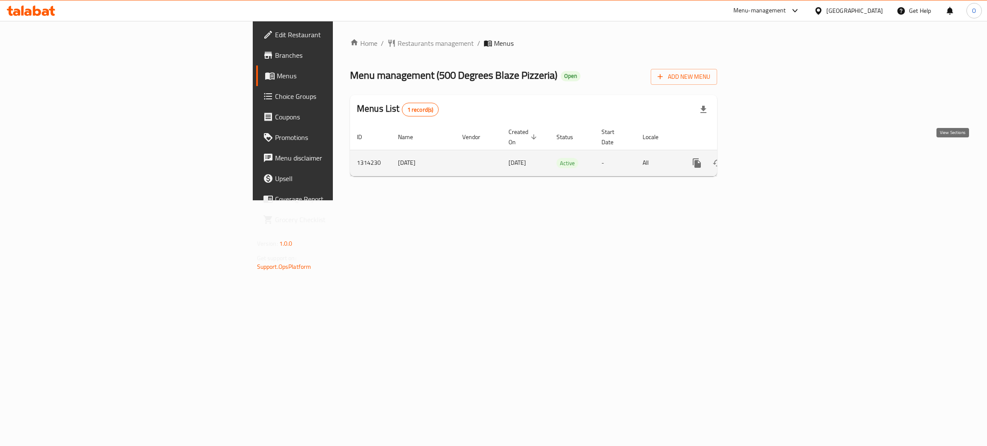
click at [764, 158] on icon "enhanced table" at bounding box center [759, 163] width 10 height 10
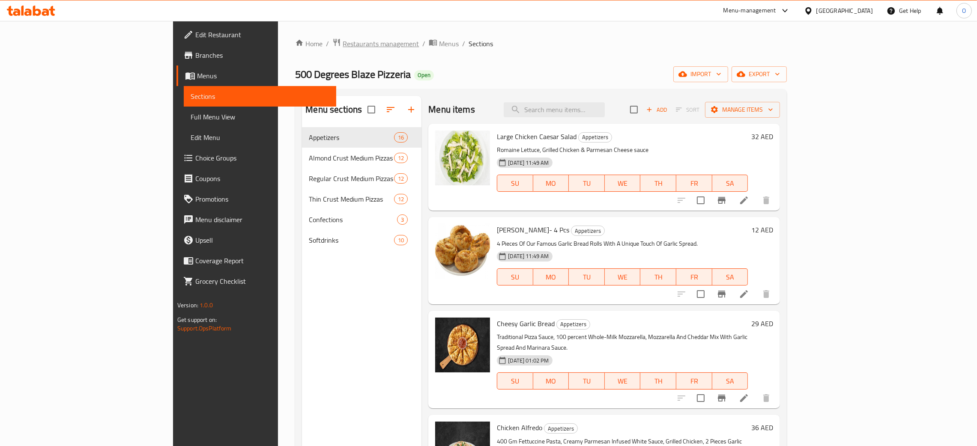
click at [343, 48] on span "Restaurants management" at bounding box center [381, 44] width 76 height 10
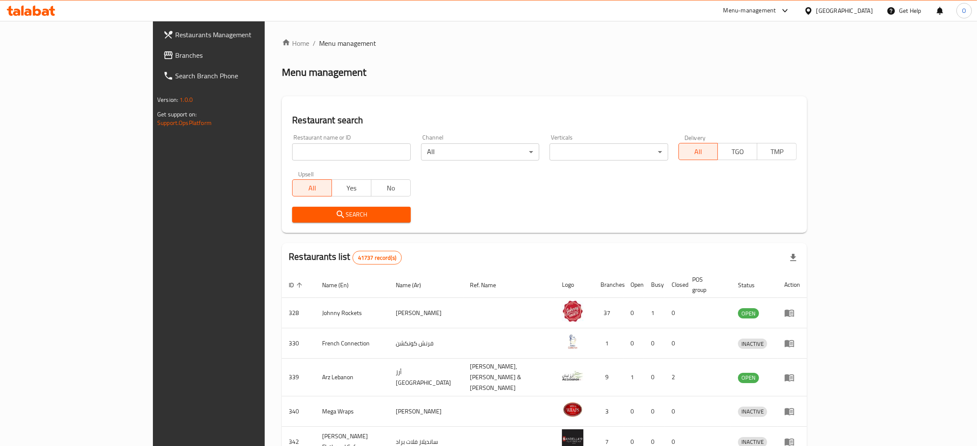
click at [292, 155] on input "search" at bounding box center [351, 152] width 118 height 17
paste input "706813"
type input "706813"
click button "Search" at bounding box center [351, 215] width 118 height 16
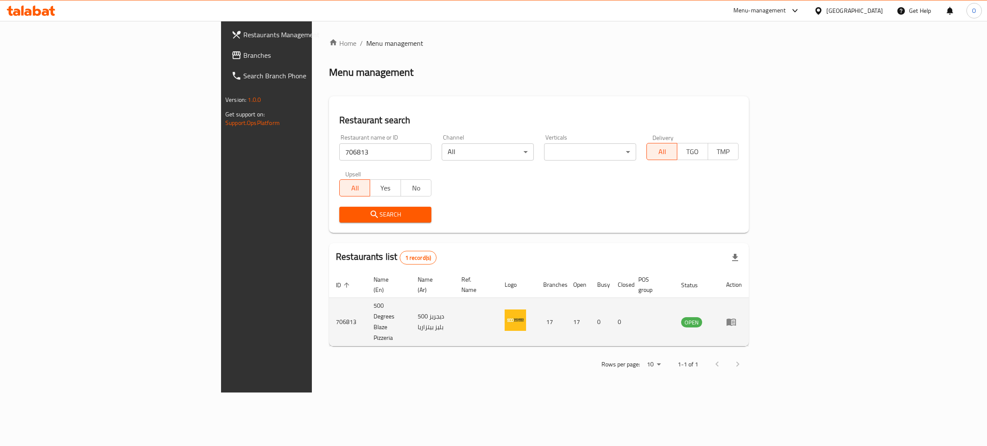
click at [411, 300] on td "500 ديجريز بليز بيتزاريا" at bounding box center [433, 322] width 44 height 48
copy td "500 ديجريز بليز بيتزاريا"
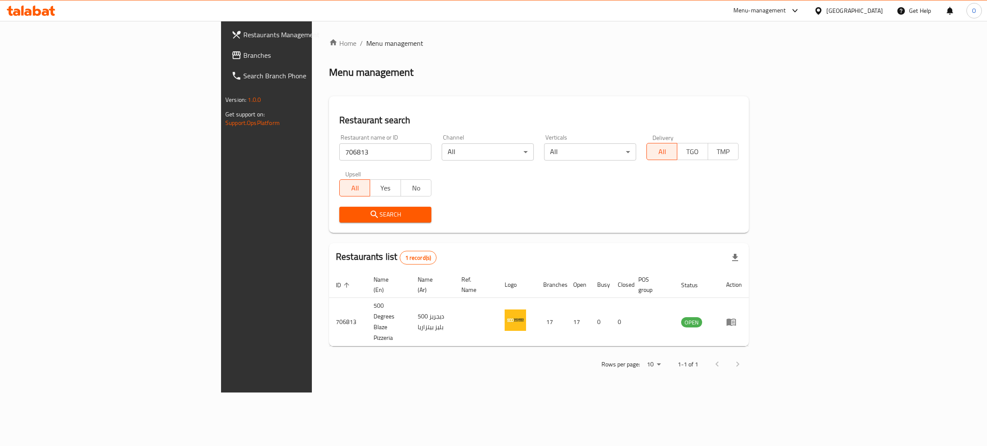
click at [848, 16] on div "[GEOGRAPHIC_DATA]" at bounding box center [848, 10] width 83 height 21
drag, startPoint x: 837, startPoint y: 11, endPoint x: 836, endPoint y: 17, distance: 5.6
click at [837, 10] on div "[GEOGRAPHIC_DATA]" at bounding box center [855, 10] width 57 height 9
click at [785, 89] on div "[GEOGRAPHIC_DATA]" at bounding box center [818, 88] width 129 height 20
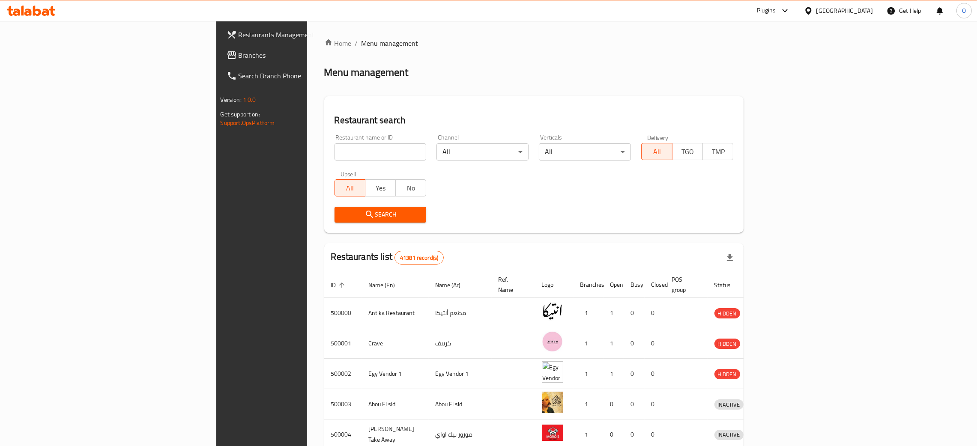
click at [776, 9] on div "Plugins" at bounding box center [766, 11] width 19 height 10
click at [742, 170] on div "Product Information Management" at bounding box center [755, 169] width 89 height 9
